Goal: Task Accomplishment & Management: Complete application form

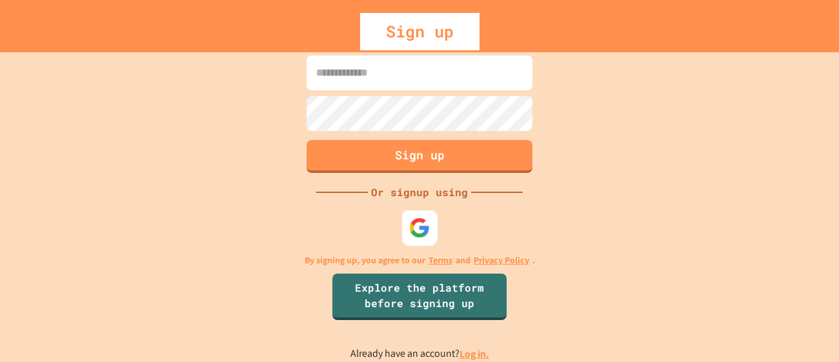
click at [419, 231] on img at bounding box center [419, 227] width 21 height 21
click at [458, 303] on link "Explore the platform before signing up" at bounding box center [420, 295] width 174 height 49
click at [359, 85] on input at bounding box center [419, 72] width 226 height 35
type input "**********"
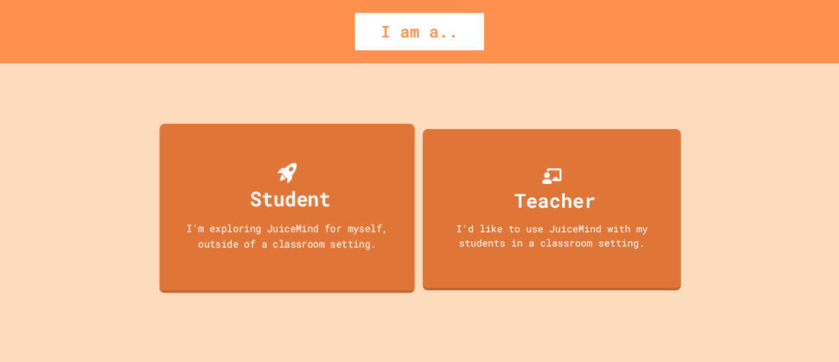
click at [366, 137] on div "Student I'm exploring JuiceMind for myself, outside of a classroom setting." at bounding box center [286, 208] width 255 height 170
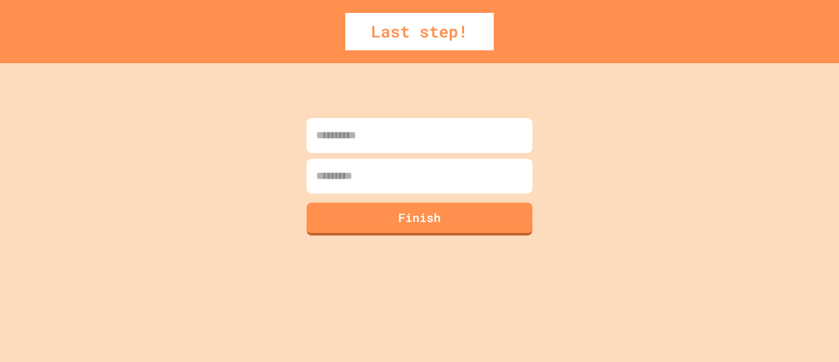
click at [366, 137] on input at bounding box center [419, 135] width 226 height 35
click at [404, 219] on button "Finish" at bounding box center [419, 218] width 230 height 34
type input "****"
click at [378, 170] on input at bounding box center [419, 176] width 226 height 35
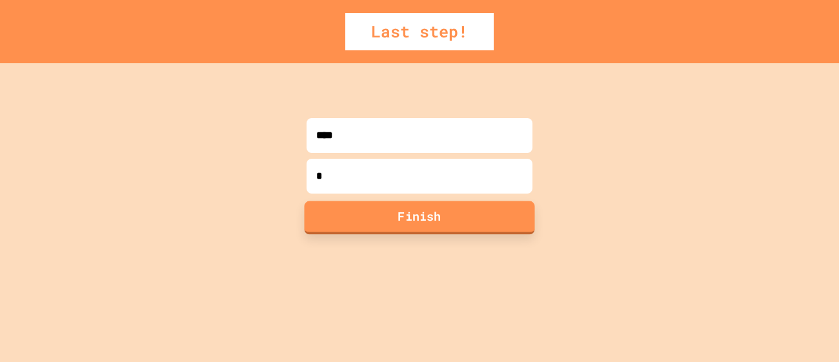
type input "*"
click at [378, 216] on button "Finish" at bounding box center [419, 218] width 230 height 34
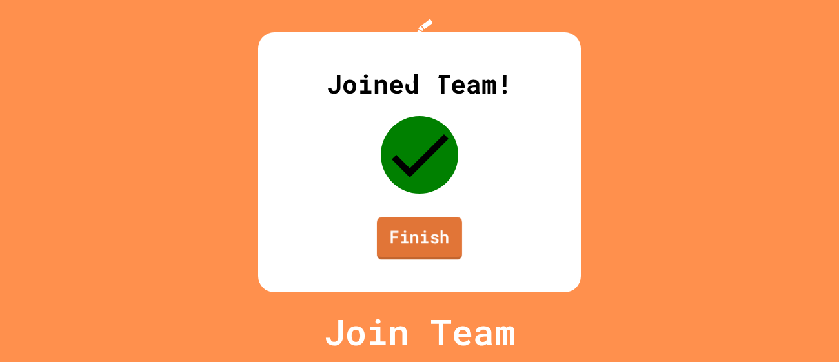
click at [414, 249] on link "Finish" at bounding box center [419, 238] width 85 height 43
